Goal: Task Accomplishment & Management: Use online tool/utility

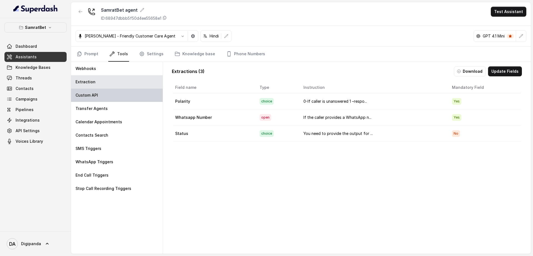
click at [144, 97] on div "Custom API" at bounding box center [117, 95] width 92 height 13
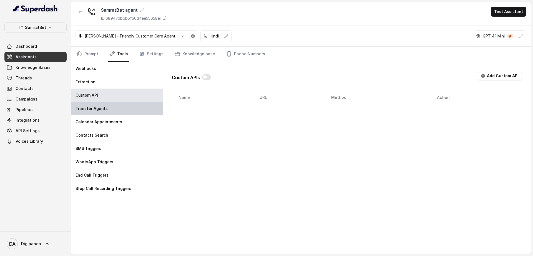
click at [144, 110] on div "Transfer Agents" at bounding box center [117, 108] width 92 height 13
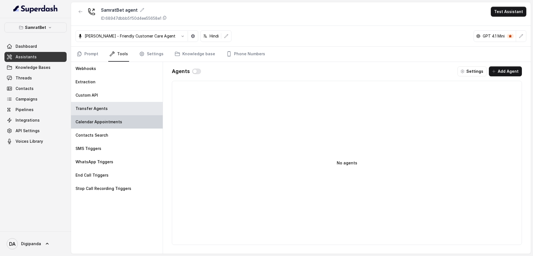
click at [144, 119] on div "Calendar Appointments" at bounding box center [117, 121] width 92 height 13
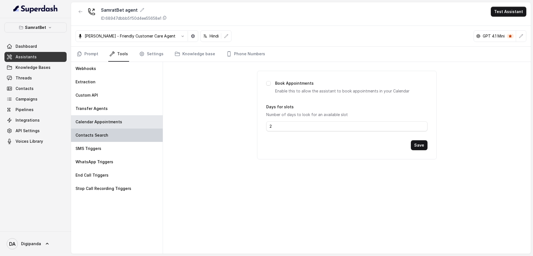
click at [140, 132] on div "Contacts Search" at bounding box center [117, 134] width 92 height 13
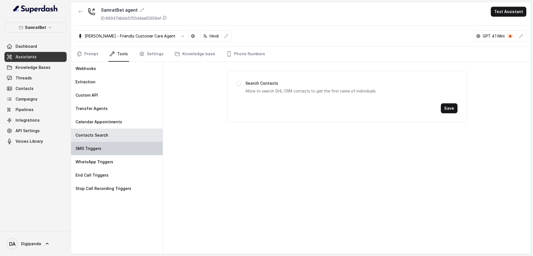
click at [137, 148] on div "SMS Triggers" at bounding box center [117, 148] width 92 height 13
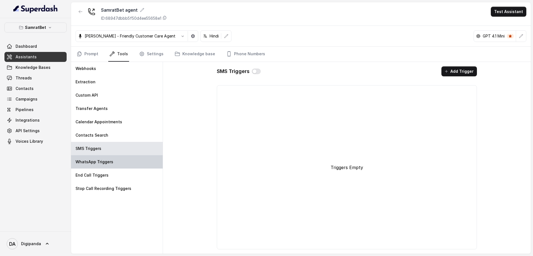
click at [135, 162] on div "WhatsApp Triggers" at bounding box center [117, 161] width 92 height 13
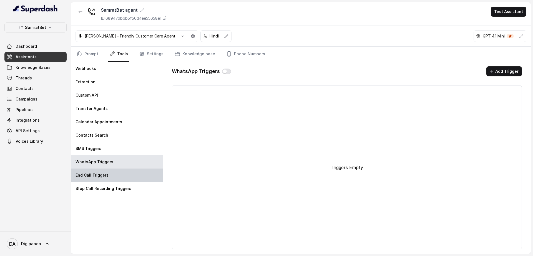
click at [131, 172] on div "End Call Triggers" at bounding box center [117, 174] width 92 height 13
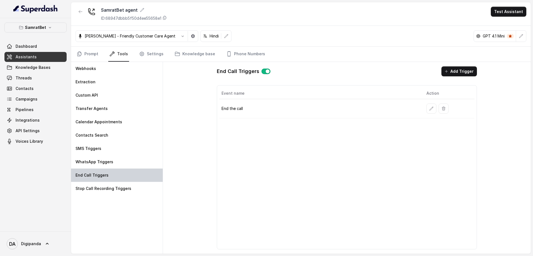
click at [131, 181] on div "End Call Triggers" at bounding box center [117, 174] width 92 height 13
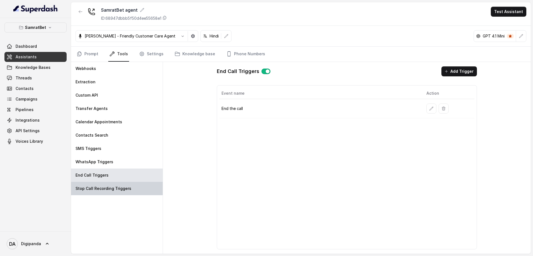
click at [131, 186] on div "Stop Call Recording Triggers" at bounding box center [117, 188] width 92 height 13
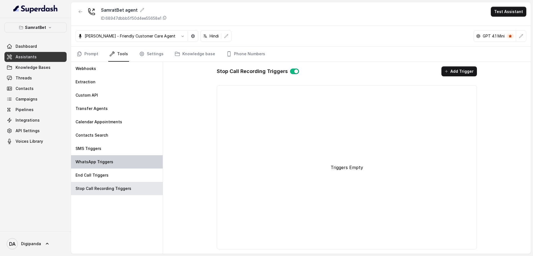
click at [124, 167] on div "WhatsApp Triggers" at bounding box center [117, 161] width 92 height 13
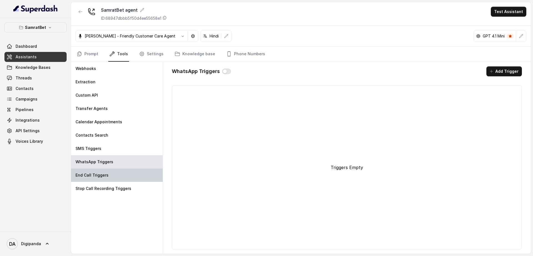
click at [121, 172] on div "End Call Triggers" at bounding box center [117, 174] width 92 height 13
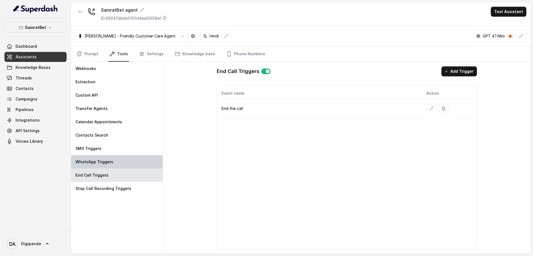
click at [121, 166] on div "WhatsApp Triggers" at bounding box center [117, 161] width 92 height 13
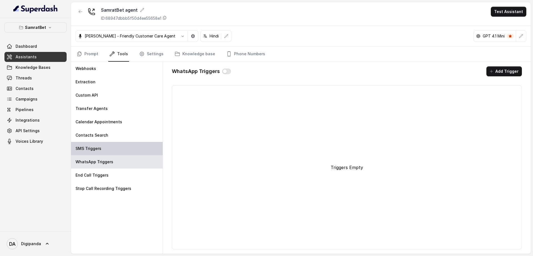
click at [122, 154] on div "SMS Triggers" at bounding box center [117, 148] width 92 height 13
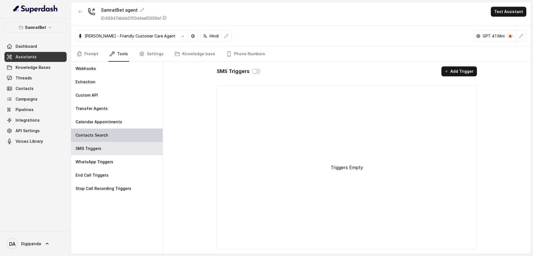
click at [123, 138] on div "Contacts Search" at bounding box center [117, 134] width 92 height 13
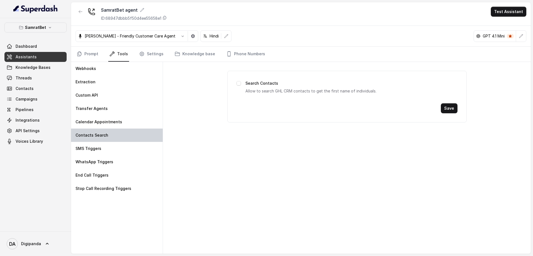
click at [123, 135] on div "Contacts Search" at bounding box center [117, 134] width 92 height 13
click at [123, 129] on div "Contacts Search" at bounding box center [117, 134] width 92 height 13
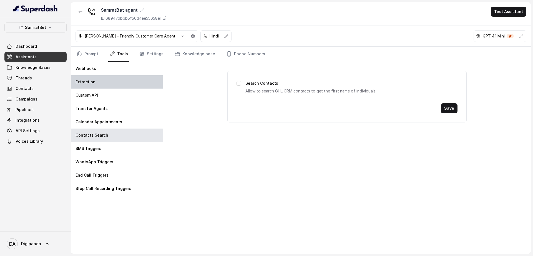
click at [119, 85] on div "Extraction" at bounding box center [117, 81] width 92 height 13
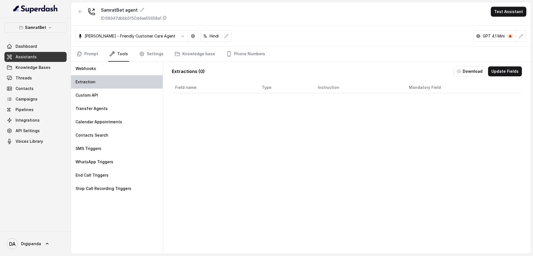
click at [130, 78] on div "Extraction" at bounding box center [117, 81] width 92 height 13
click at [114, 83] on div "Extraction" at bounding box center [117, 81] width 92 height 13
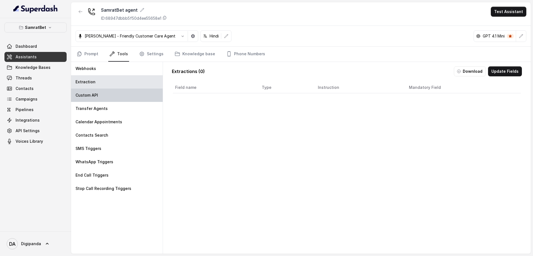
click at [113, 98] on div "Custom API" at bounding box center [117, 95] width 92 height 13
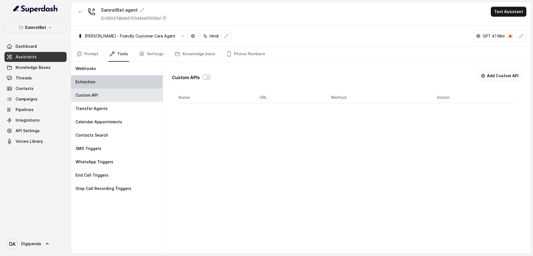
click at [116, 85] on div "Extraction" at bounding box center [117, 81] width 92 height 13
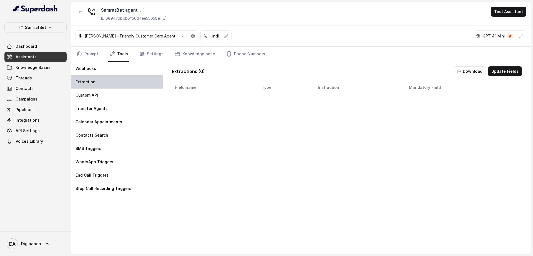
click at [118, 84] on div "Extraction" at bounding box center [117, 81] width 92 height 13
click at [123, 80] on div "Extraction" at bounding box center [117, 81] width 92 height 13
click at [497, 69] on button "Update Fields" at bounding box center [505, 71] width 34 height 10
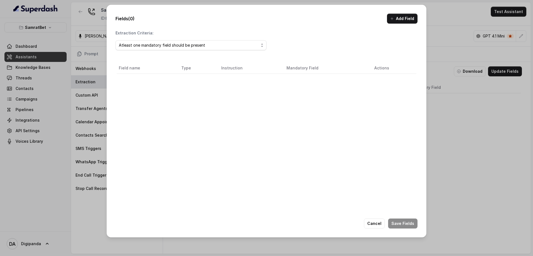
click at [461, 95] on div "Fields (0) Add Field Extraction Criteria: Atleast one mandatory field should be…" at bounding box center [266, 128] width 533 height 256
click at [216, 42] on div "Atleast one mandatory field should be present" at bounding box center [189, 45] width 140 height 7
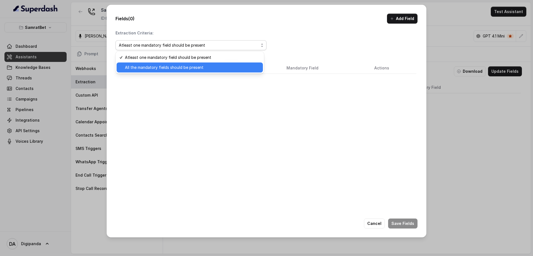
click at [218, 64] on span "All the mandatory fields should be present" at bounding box center [192, 67] width 135 height 7
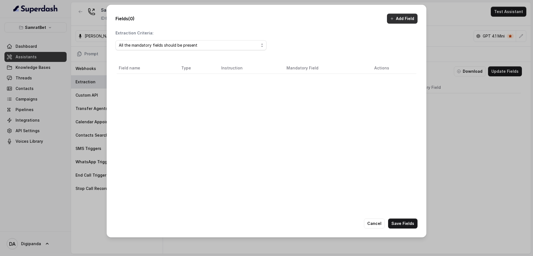
click at [403, 16] on button "Add Field" at bounding box center [402, 19] width 31 height 10
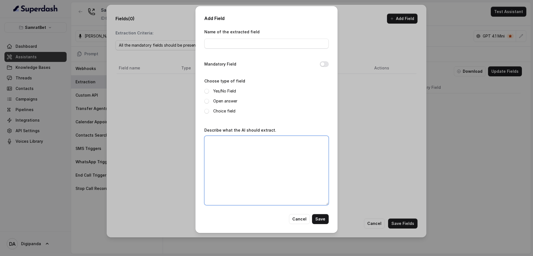
click at [242, 150] on textarea "Describe what the AI should extract." at bounding box center [266, 170] width 124 height 69
paste textarea "0-If caller is unanswered 1 –responded rudely or in a hostile manner. 2 –clearl…"
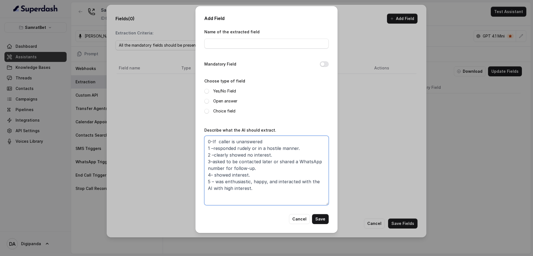
type textarea "0-If caller is unanswered 1 –responded rudely or in a hostile manner. 2 –clearl…"
